Goal: Task Accomplishment & Management: Use online tool/utility

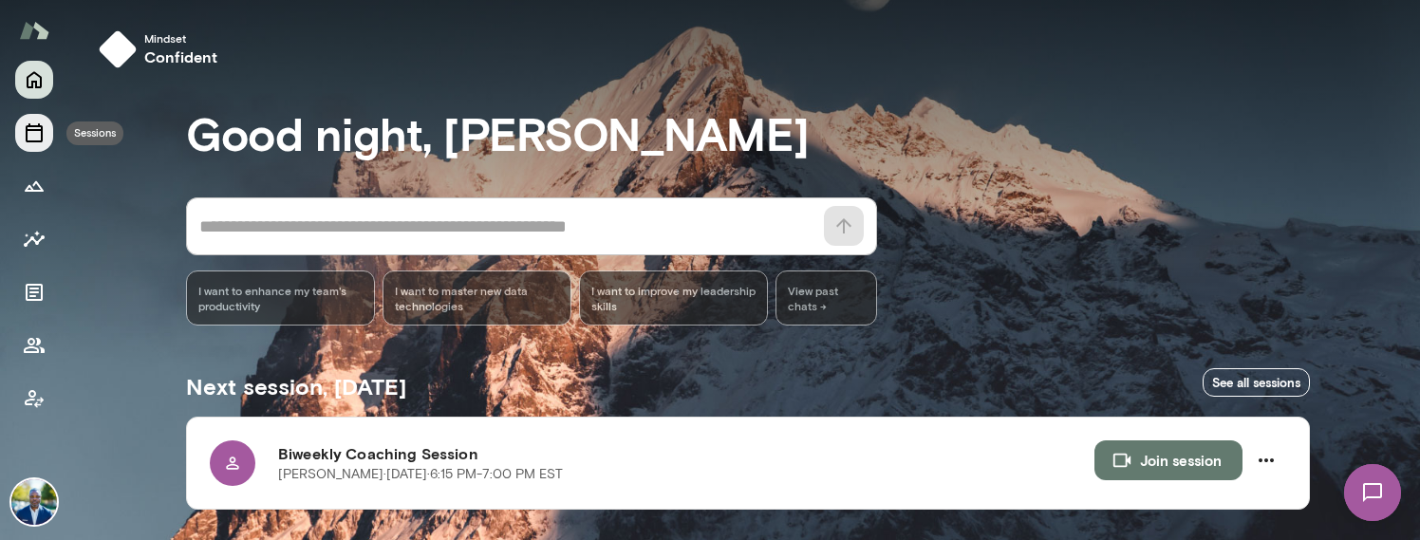
click at [44, 141] on icon "Sessions" at bounding box center [34, 132] width 23 height 23
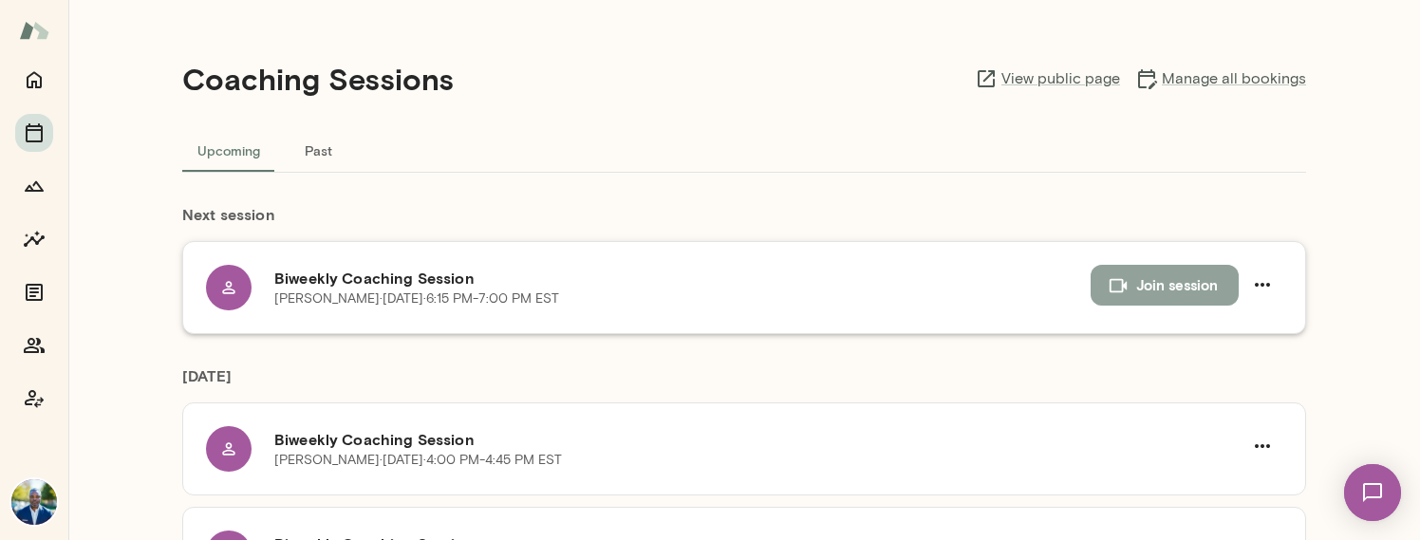
click at [1132, 289] on button "Join session" at bounding box center [1165, 285] width 148 height 40
